Goal: Find specific page/section: Find specific page/section

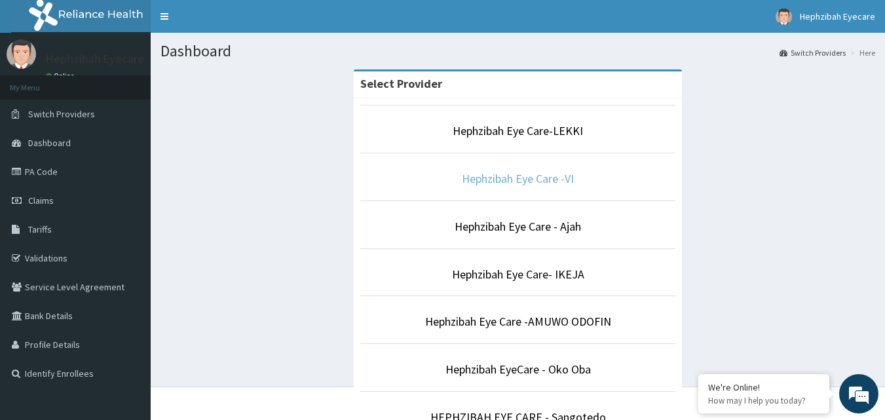
click at [537, 177] on link "Hephzibah Eye Care -VI" at bounding box center [518, 178] width 112 height 15
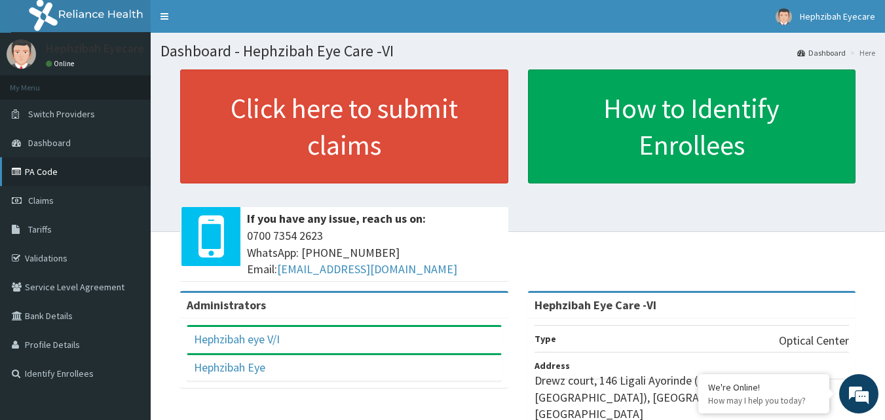
click at [43, 174] on link "PA Code" at bounding box center [75, 171] width 151 height 29
